Goal: Find contact information: Find contact information

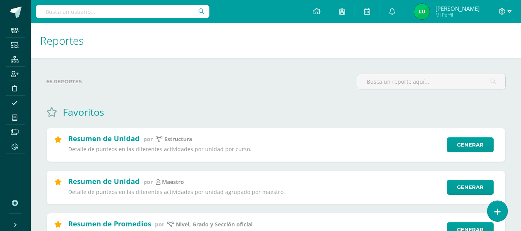
click at [187, 14] on input "text" at bounding box center [123, 11] width 174 height 13
type input "ricardo lima"
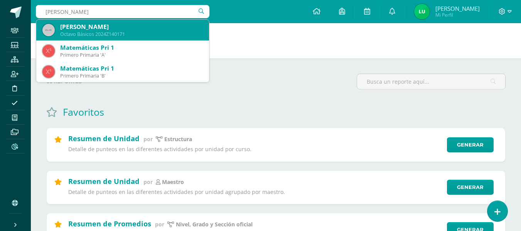
click at [155, 32] on div "Octavo Básicos 2024Z140171" at bounding box center [131, 34] width 143 height 7
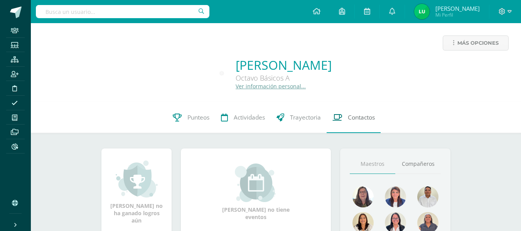
click at [347, 123] on link "Contactos" at bounding box center [354, 117] width 54 height 31
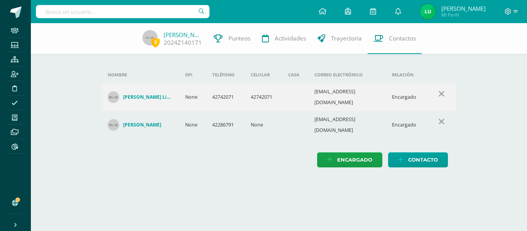
click at [267, 95] on td "42742071" at bounding box center [263, 97] width 37 height 28
copy td "42742071"
click at [220, 114] on td "42286791" at bounding box center [225, 125] width 39 height 28
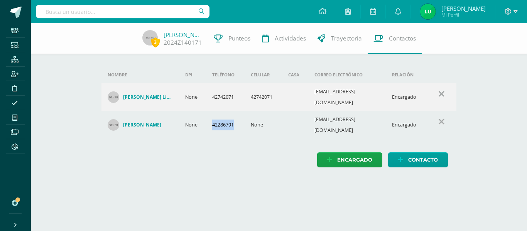
copy td "42286791"
click at [51, 103] on div "3 [PERSON_NAME] 2024Z140171 Punteos Actividades Trayectoria Contactos Agrega un…" at bounding box center [279, 103] width 496 height 160
click at [61, 110] on div "3 [PERSON_NAME] 2024Z140171 Punteos Actividades Trayectoria Contactos Agrega un…" at bounding box center [279, 103] width 496 height 160
click at [15, 8] on span at bounding box center [16, 13] width 12 height 12
